Goal: Task Accomplishment & Management: Use online tool/utility

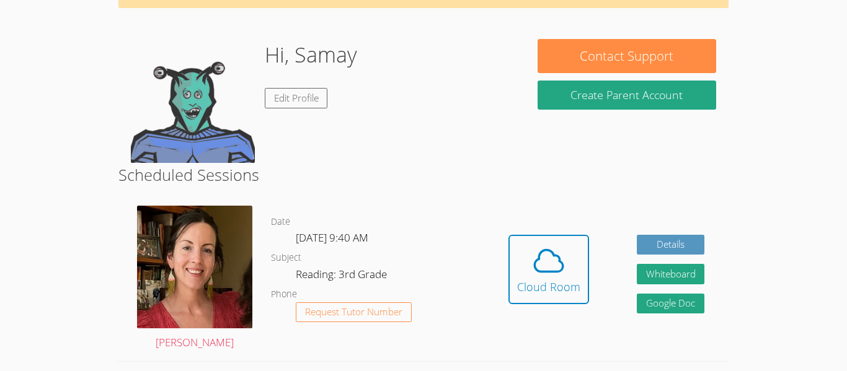
scroll to position [81, 0]
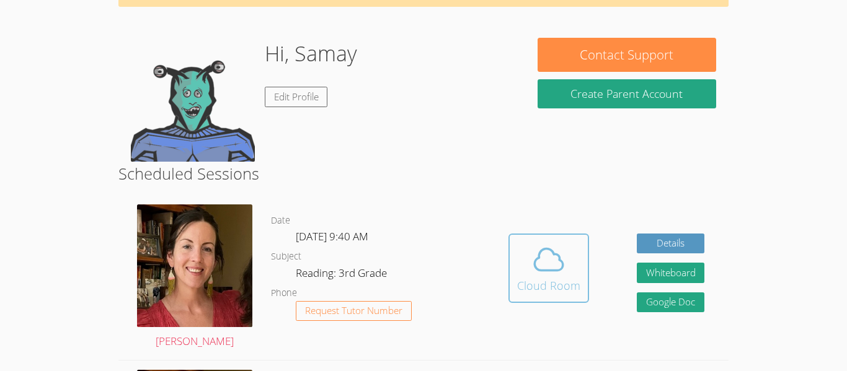
click at [572, 251] on span at bounding box center [548, 259] width 63 height 35
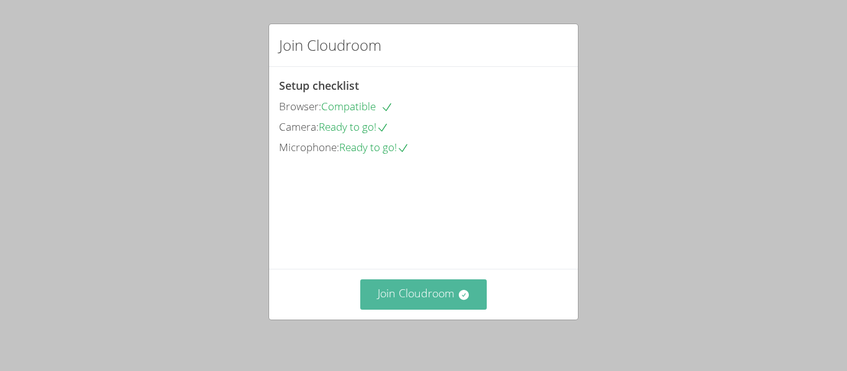
click at [465, 298] on icon at bounding box center [463, 295] width 10 height 10
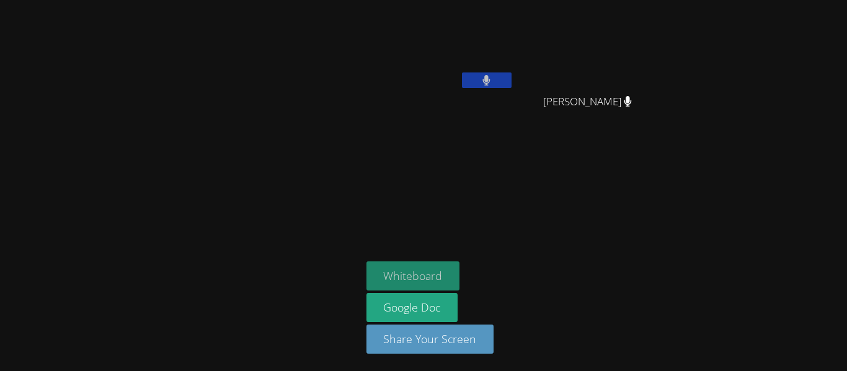
click at [445, 276] on button "Whiteboard" at bounding box center [414, 276] width 94 height 29
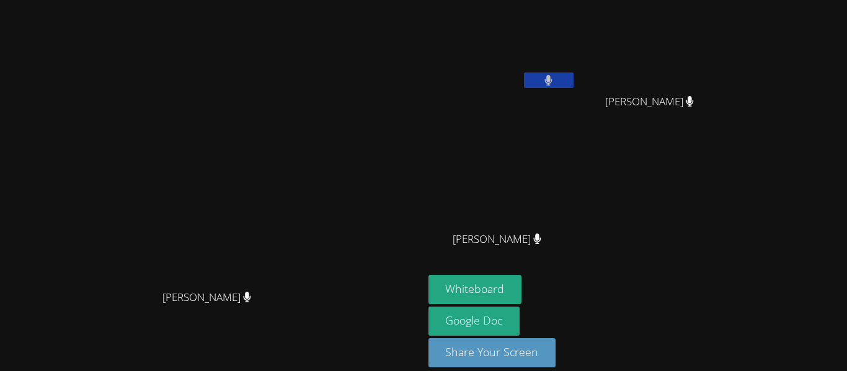
click at [574, 73] on button at bounding box center [549, 81] width 50 height 16
click at [576, 131] on div "Samay Valencia" at bounding box center [503, 71] width 148 height 133
click at [576, 37] on video at bounding box center [503, 46] width 148 height 83
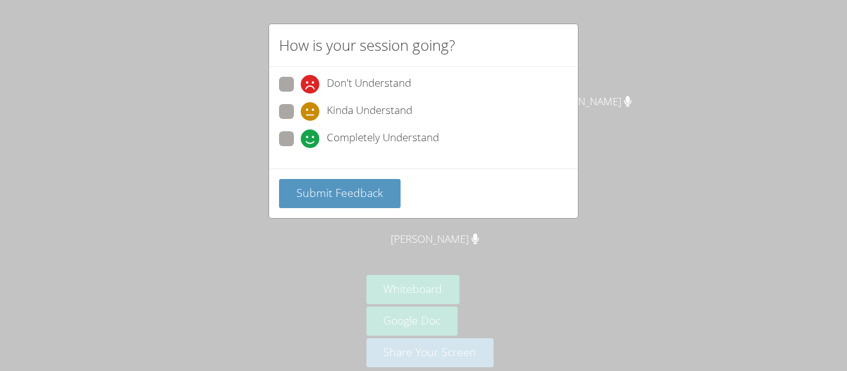
click at [308, 142] on icon at bounding box center [310, 139] width 19 height 19
click at [308, 142] on input "Completely Understand" at bounding box center [306, 136] width 11 height 11
radio input "true"
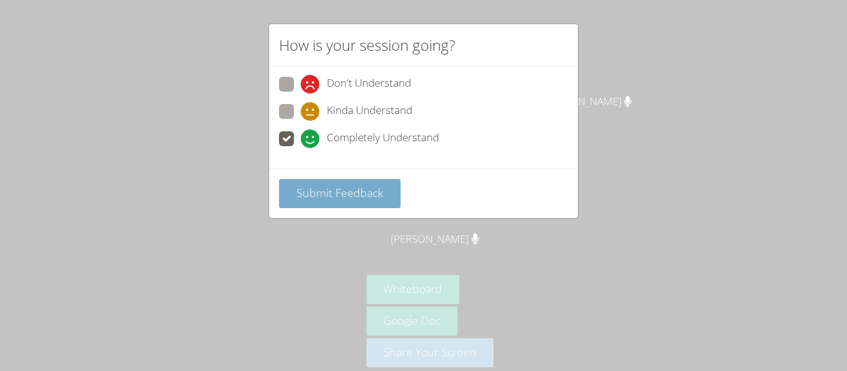
click at [335, 187] on span "Submit Feedback" at bounding box center [339, 192] width 87 height 15
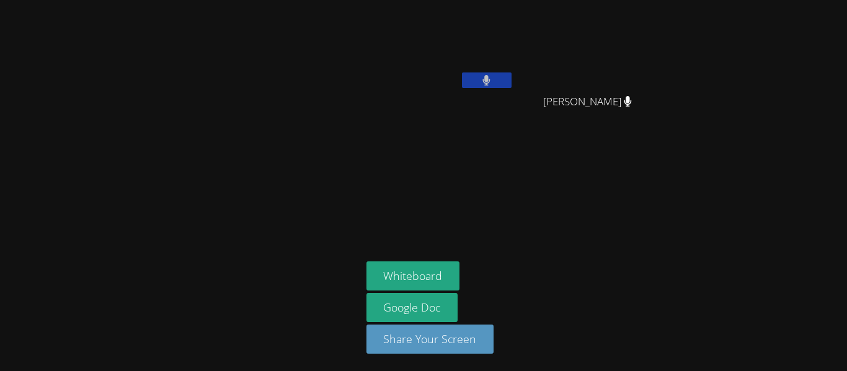
click at [648, 175] on aside "Samay Valencia Mason Stuart Mason Stuart Whiteboard Google Doc Share Your Screen" at bounding box center [517, 185] width 310 height 371
